Goal: Information Seeking & Learning: Learn about a topic

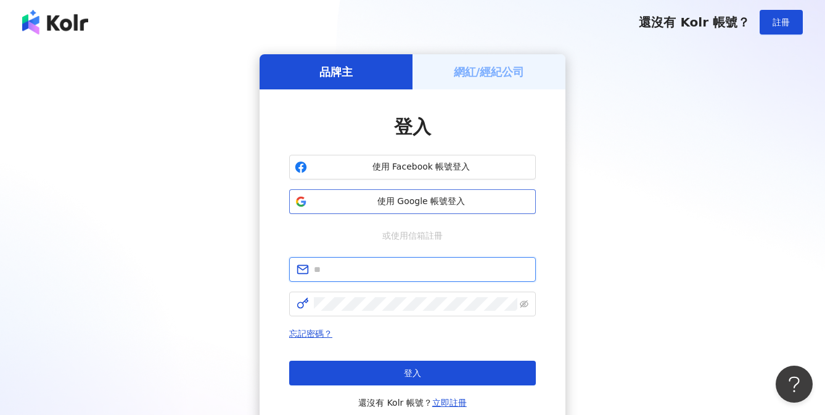
type input "**********"
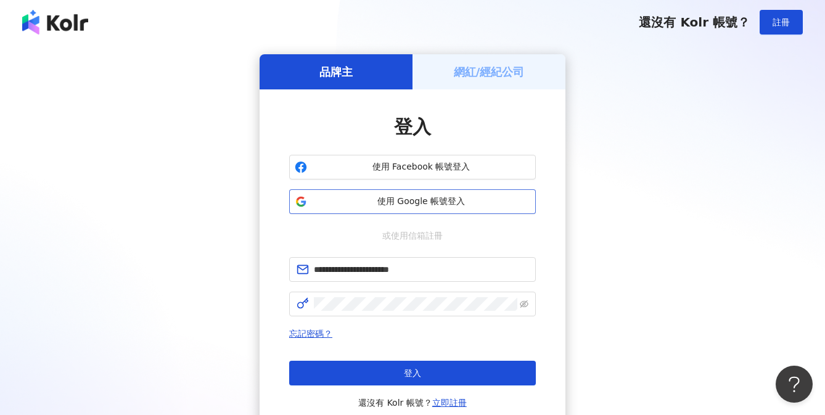
click at [429, 206] on span "使用 Google 帳號登入" at bounding box center [421, 201] width 218 height 12
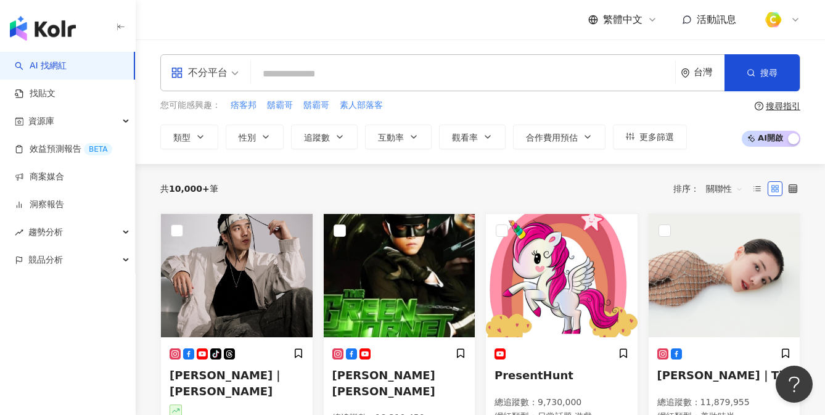
paste input "********"
type input "********"
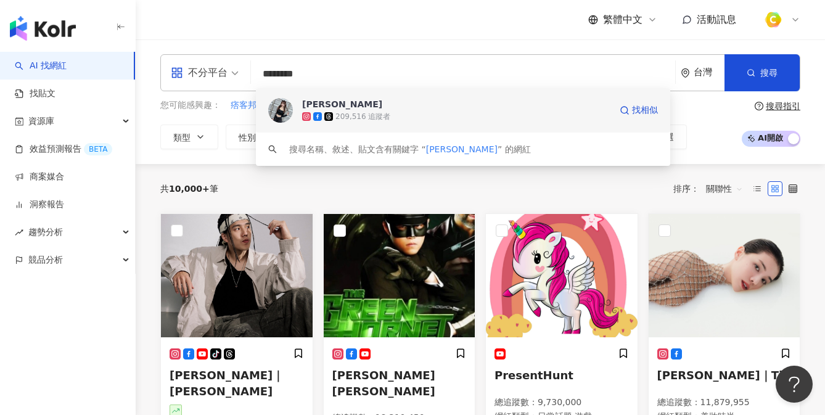
click at [364, 112] on div "209,516 追蹤者" at bounding box center [362, 117] width 55 height 10
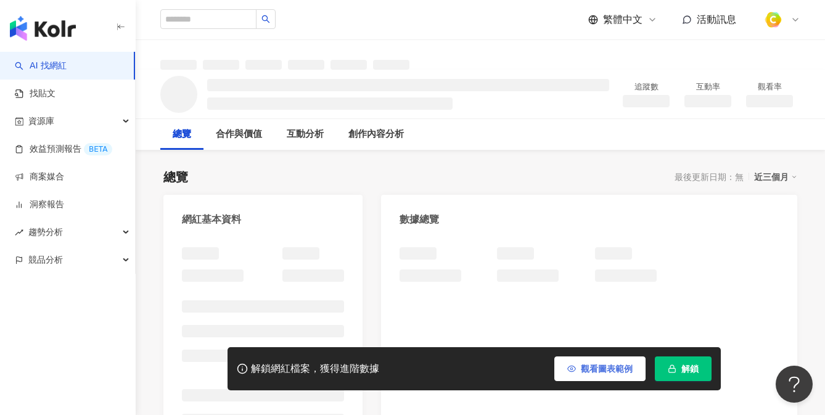
click at [574, 366] on icon "button" at bounding box center [571, 368] width 9 height 9
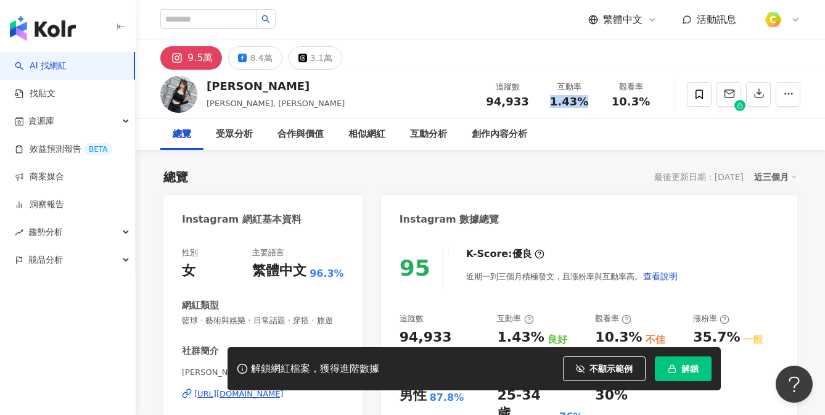
drag, startPoint x: 566, startPoint y: 101, endPoint x: 588, endPoint y: 100, distance: 21.6
click at [588, 100] on div "1.43%" at bounding box center [568, 102] width 47 height 12
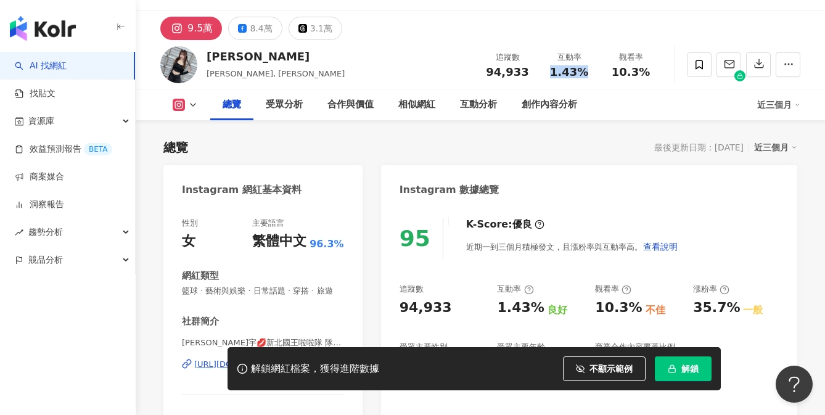
scroll to position [221, 0]
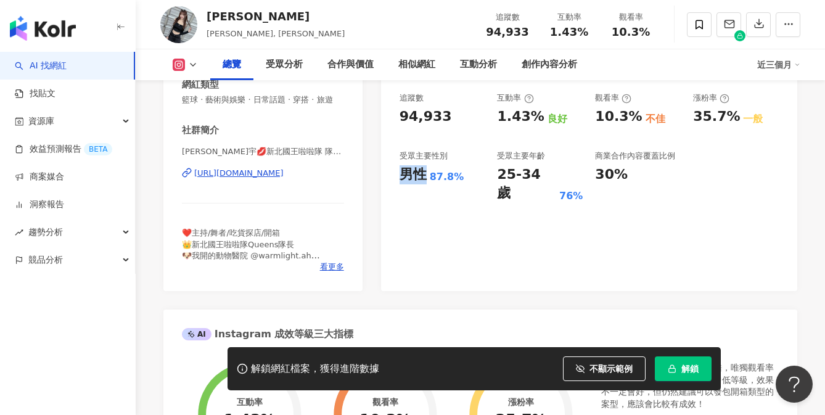
drag, startPoint x: 394, startPoint y: 171, endPoint x: 424, endPoint y: 166, distance: 30.0
click at [425, 167] on div "95 K-Score : 優良 近期一到三個月積極發文，且漲粉率與互動率高。 查看說明 追蹤數 94,933 互動率 1.43% 良好 觀看率 10.3% 不…" at bounding box center [589, 152] width 416 height 277
copy div "男性"
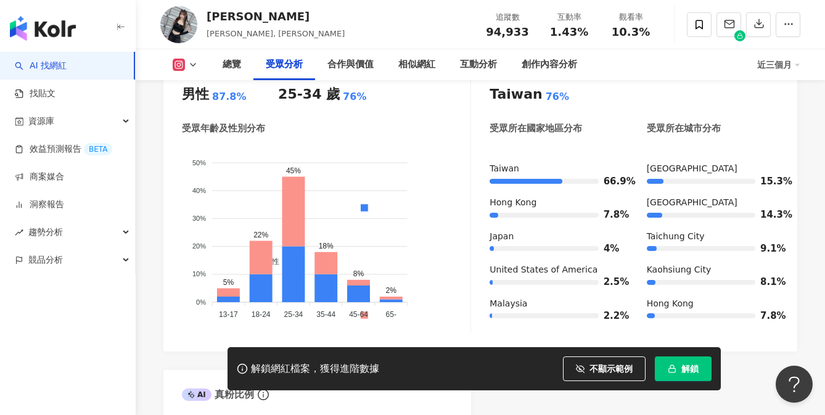
scroll to position [1171, 0]
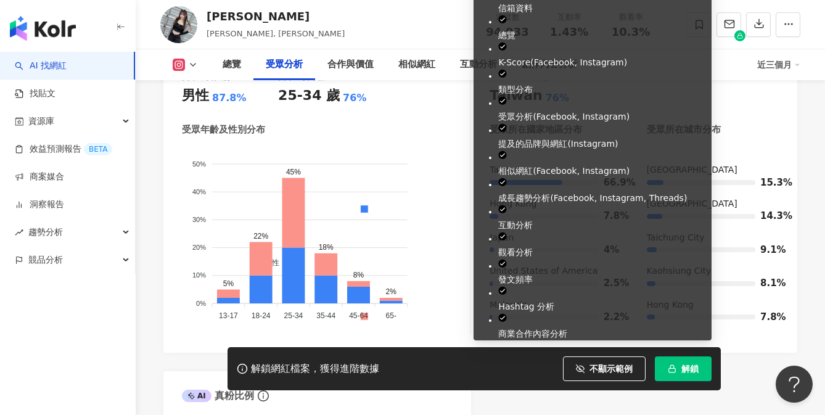
click at [671, 365] on icon "button" at bounding box center [671, 368] width 9 height 9
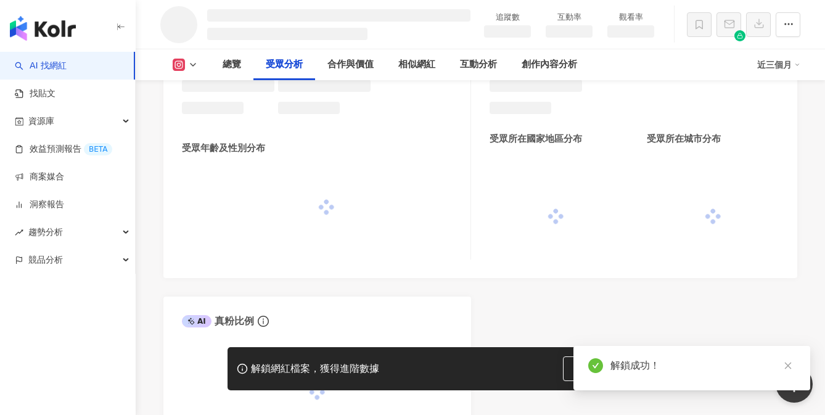
scroll to position [1026, 0]
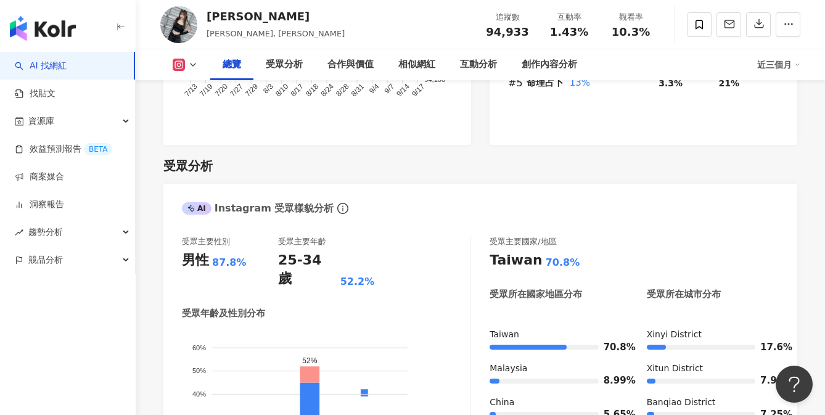
scroll to position [99, 0]
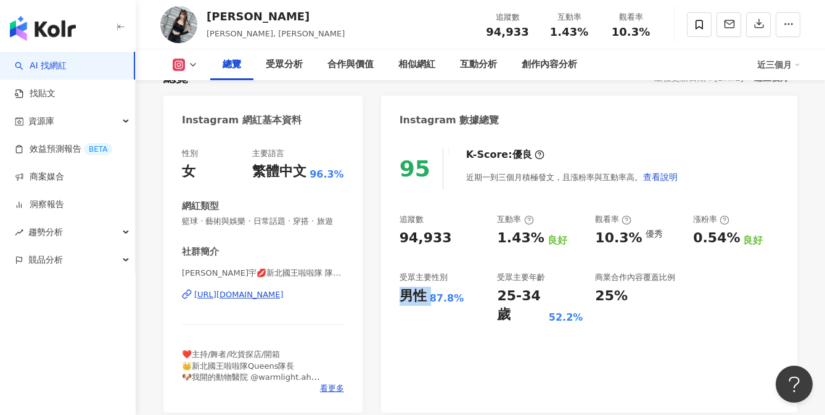
drag, startPoint x: 394, startPoint y: 296, endPoint x: 431, endPoint y: 293, distance: 36.4
click at [431, 293] on div "95 K-Score : 優良 近期一到三個月積極發文，且漲粉率與互動率高。 查看說明 追蹤數 94,933 互動率 1.43% 良好 觀看率 10.3% 優…" at bounding box center [589, 274] width 416 height 277
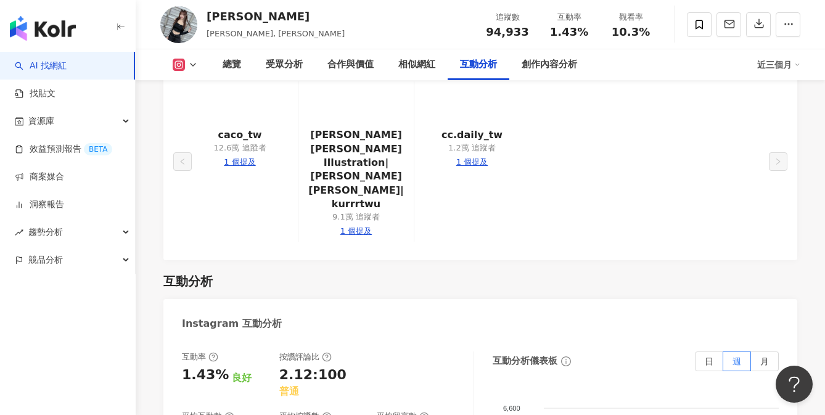
scroll to position [2526, 0]
